Goal: Find specific page/section: Find specific page/section

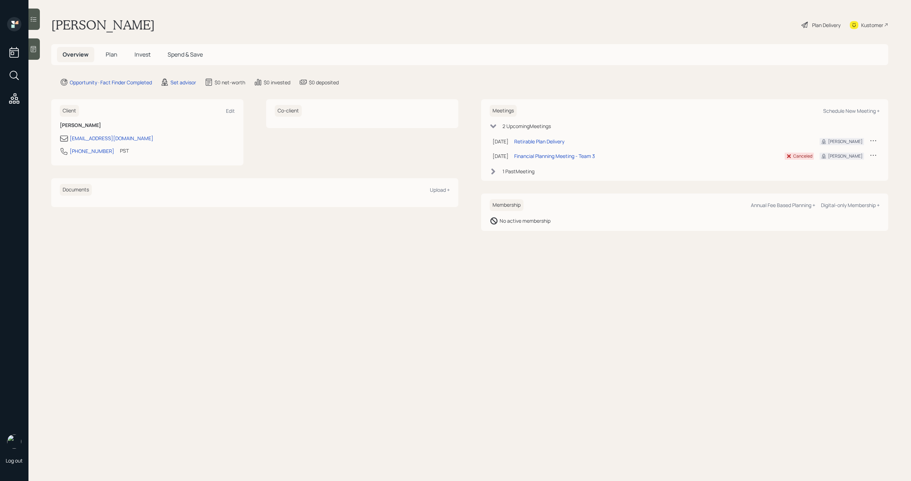
click at [873, 140] on icon at bounding box center [873, 140] width 7 height 7
click at [737, 83] on div "Opportunity · Fact Finder Completed Set advisor $0 net-worth $0 invested $0 dep…" at bounding box center [474, 82] width 829 height 9
